Goal: Transaction & Acquisition: Purchase product/service

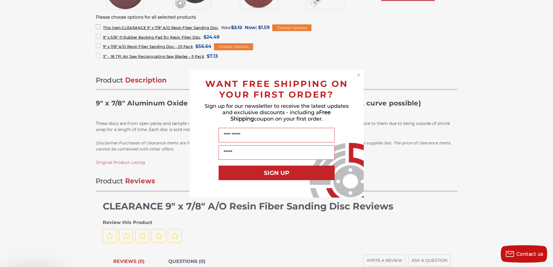
scroll to position [348, 0]
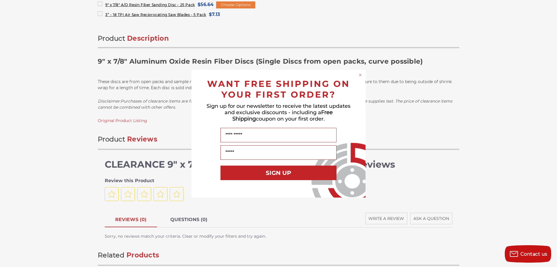
click at [362, 75] on circle "Close dialog" at bounding box center [361, 75] width 6 height 6
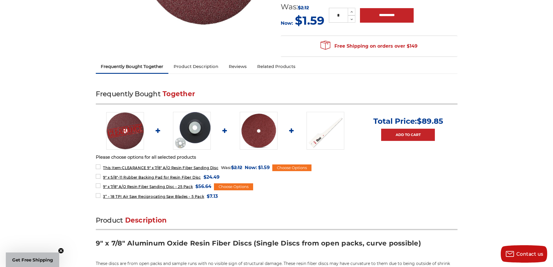
scroll to position [166, 0]
click at [270, 66] on link "Related Products" at bounding box center [276, 66] width 49 height 13
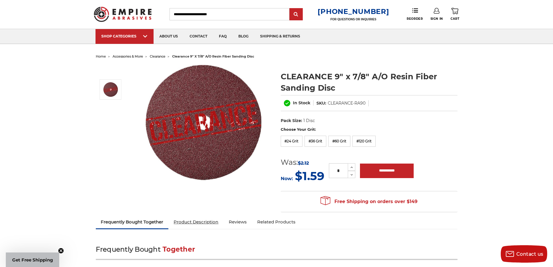
scroll to position [0, 0]
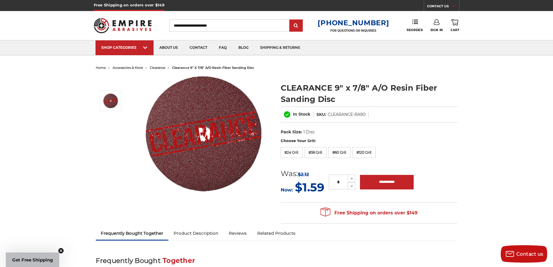
click at [185, 26] on input "Search" at bounding box center [230, 25] width 120 height 12
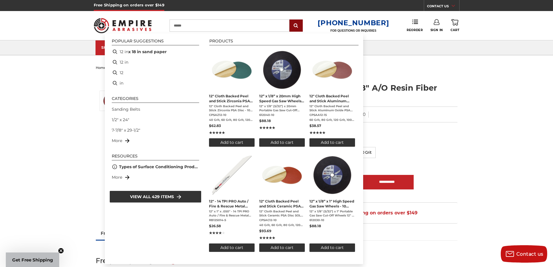
type input "*****"
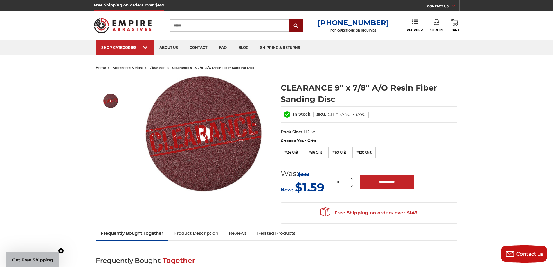
click at [301, 25] on input "submit" at bounding box center [296, 26] width 12 height 12
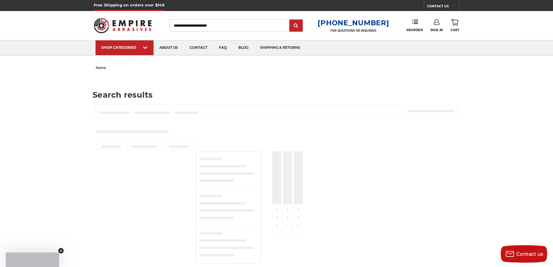
type input "*****"
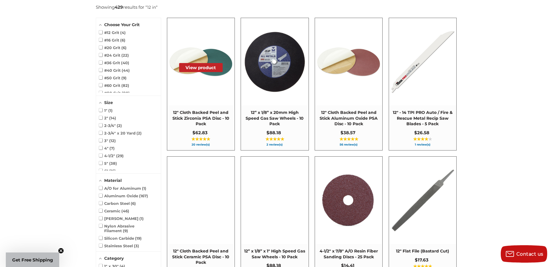
scroll to position [145, 0]
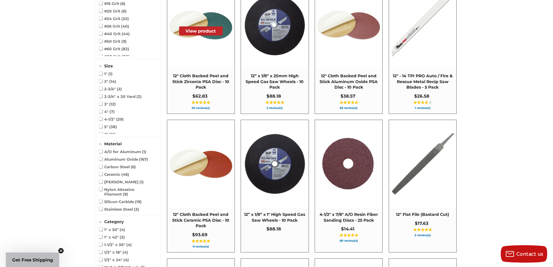
click at [207, 66] on span at bounding box center [200, 24] width 67 height 87
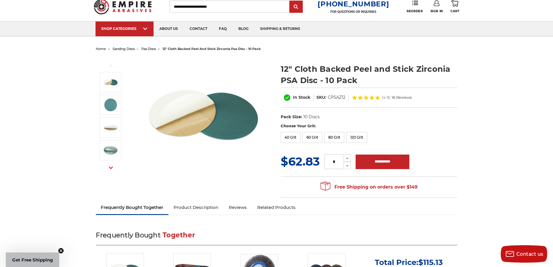
scroll to position [29, 0]
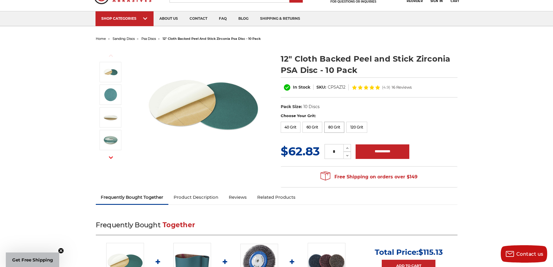
click at [333, 128] on label "80 Grit" at bounding box center [334, 127] width 20 height 11
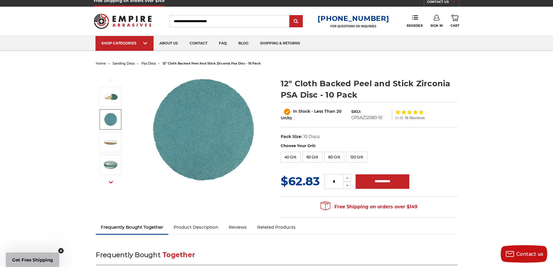
scroll to position [0, 0]
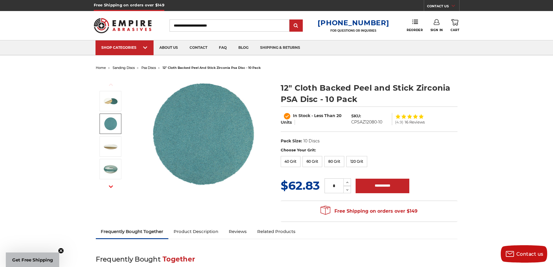
click at [153, 67] on span "psa discs" at bounding box center [148, 68] width 15 height 4
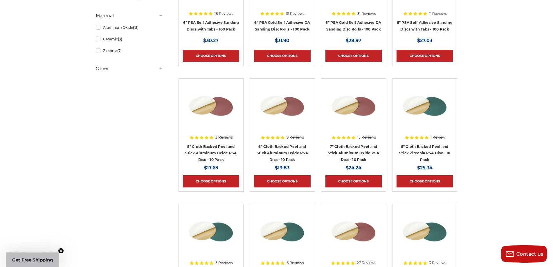
scroll to position [174, 0]
